Goal: Information Seeking & Learning: Learn about a topic

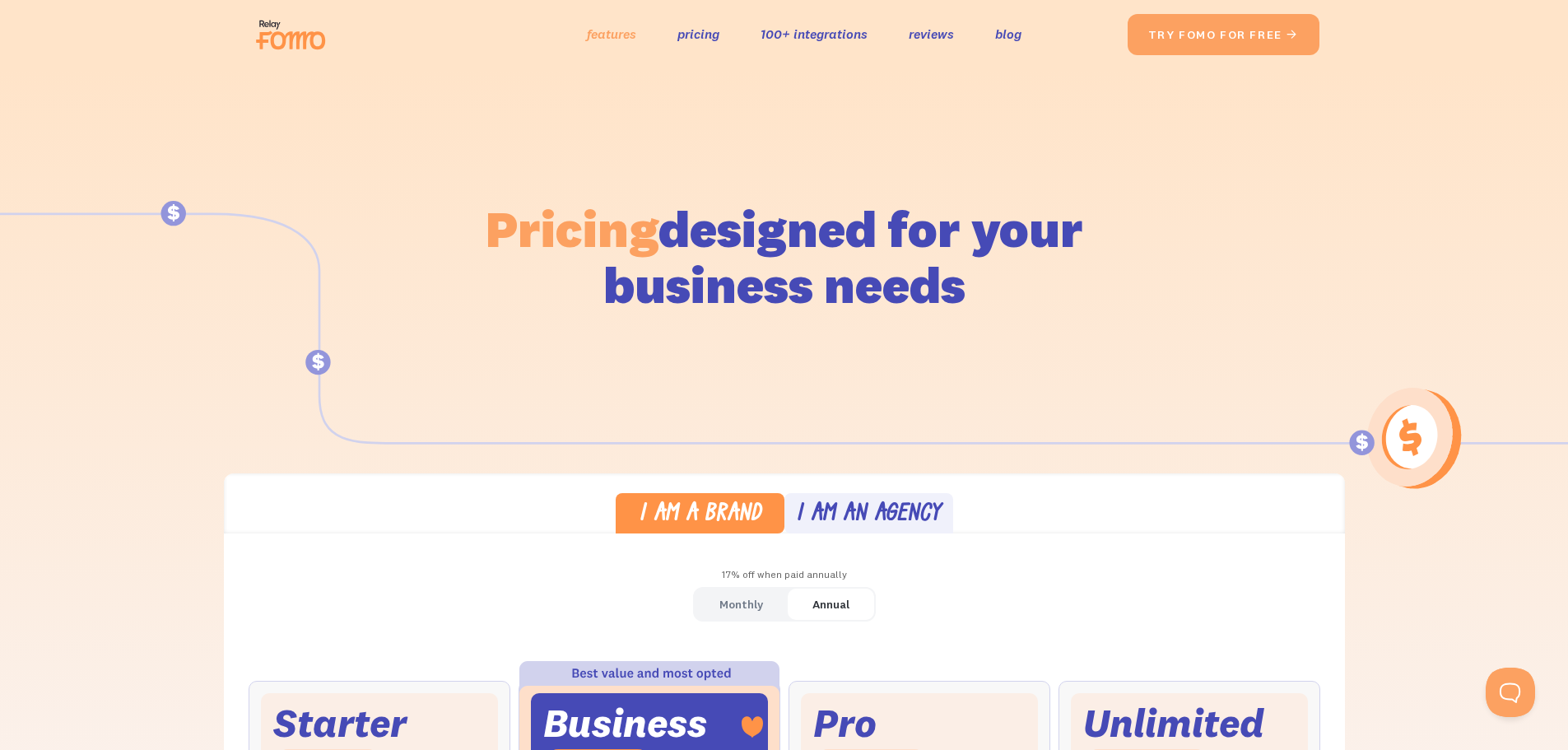
click at [591, 35] on link "features" at bounding box center [612, 34] width 49 height 23
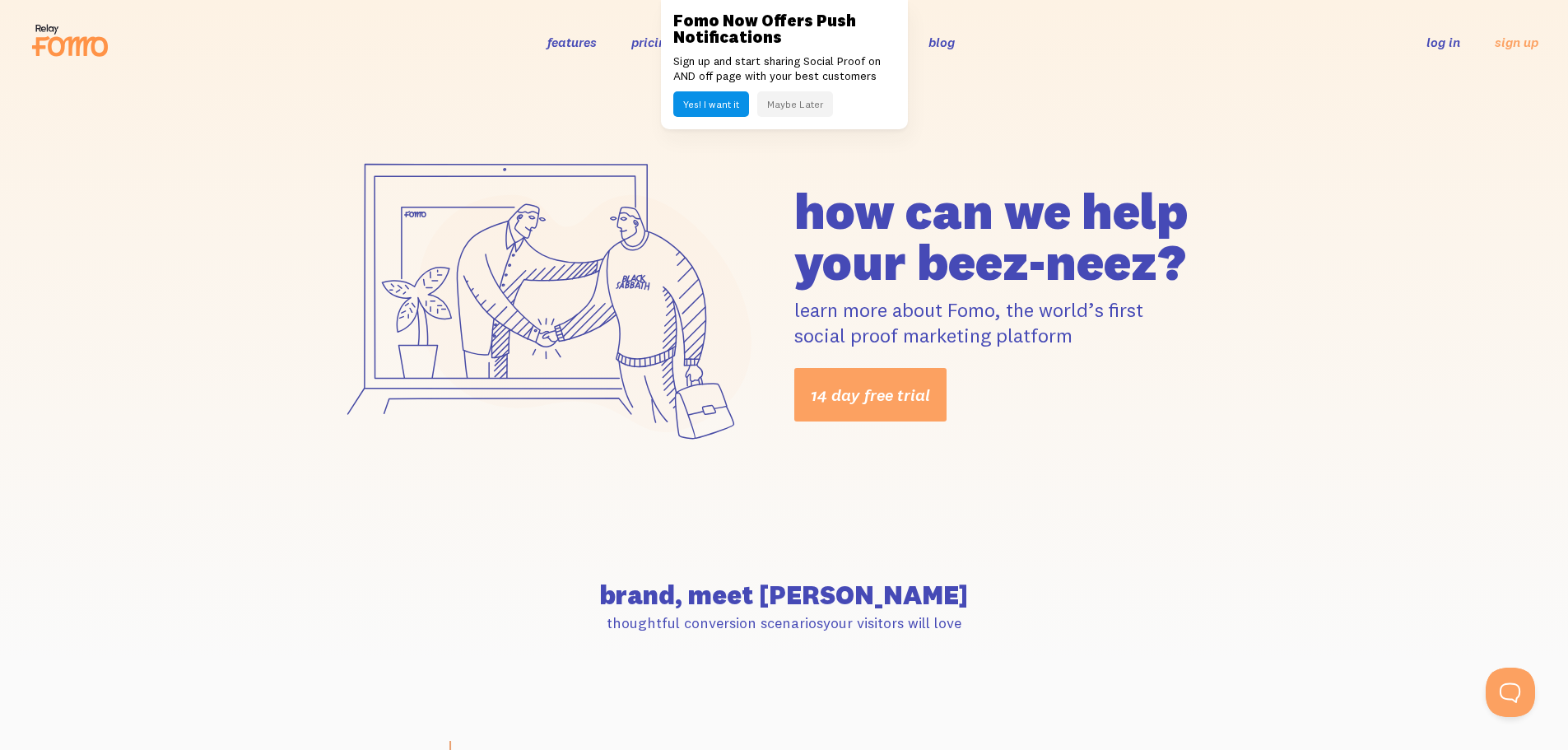
click at [794, 103] on button "Maybe Later" at bounding box center [795, 104] width 76 height 25
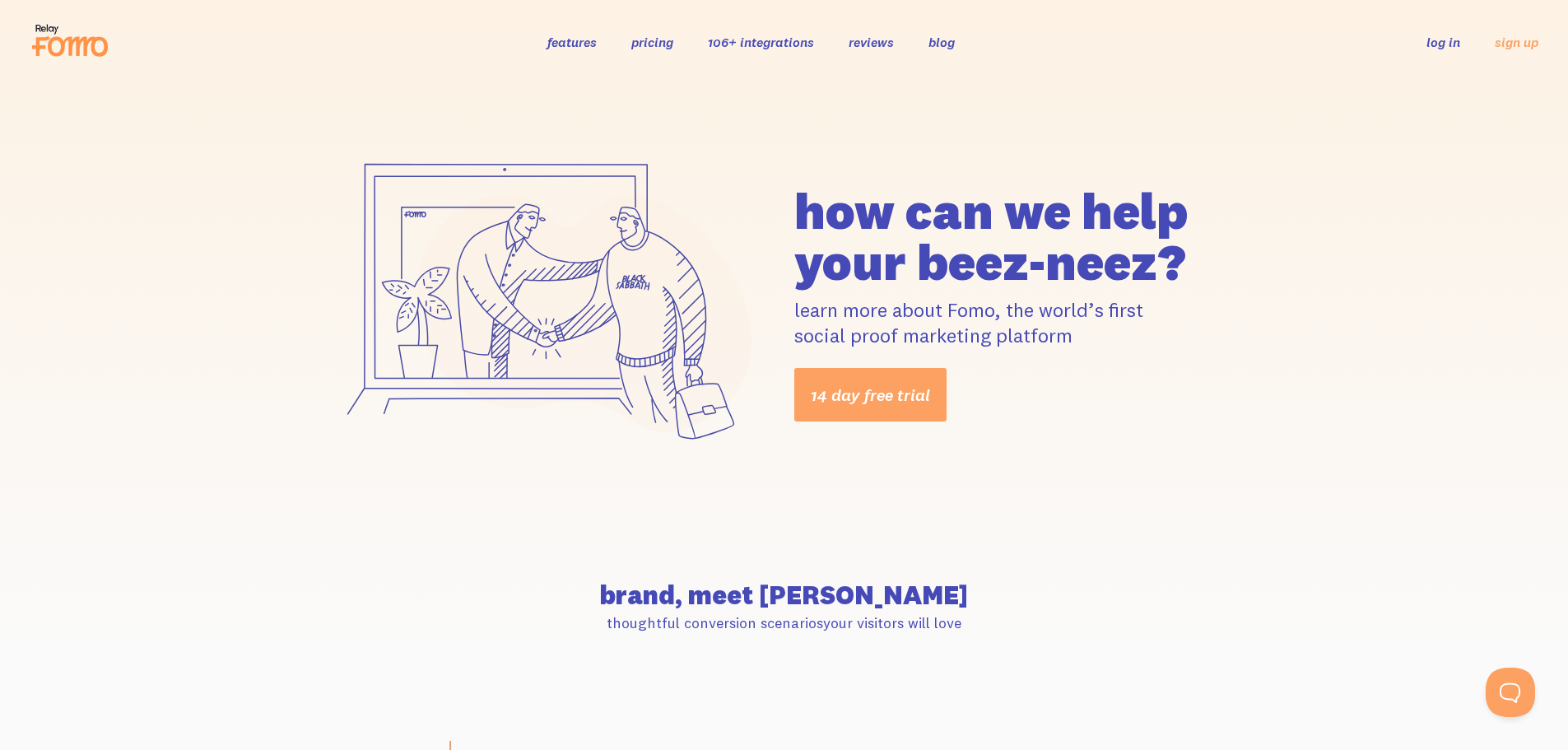
click at [784, 40] on link "106+ integrations" at bounding box center [761, 42] width 107 height 17
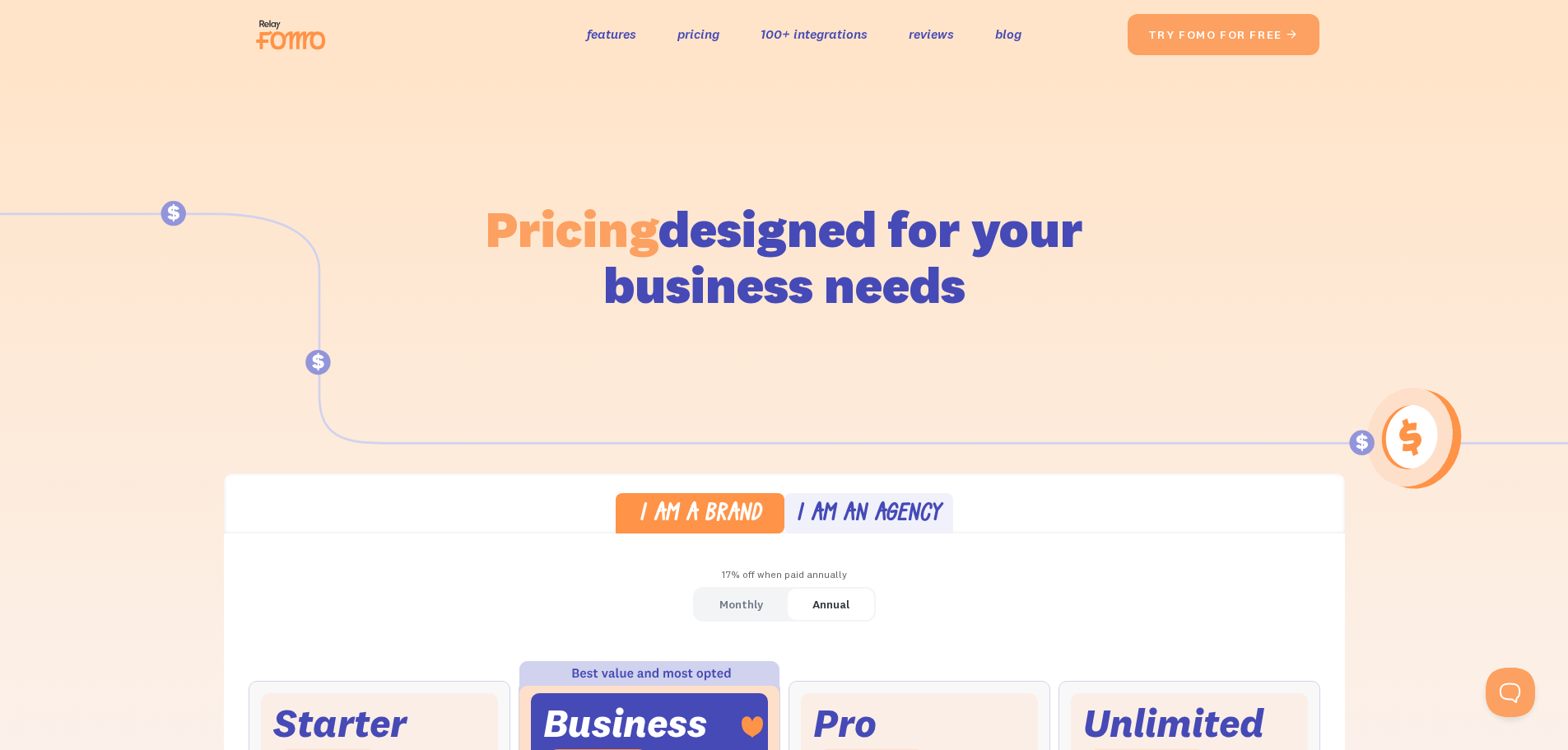
click at [279, 34] on img at bounding box center [295, 34] width 92 height 53
